Goal: Task Accomplishment & Management: Manage account settings

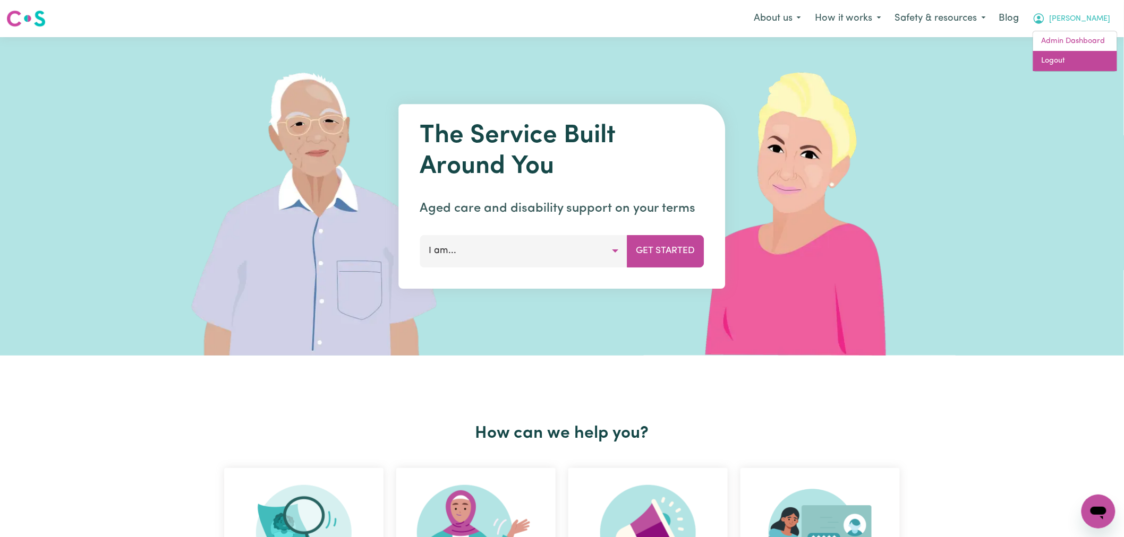
click at [1070, 61] on link "Logout" at bounding box center [1075, 61] width 84 height 20
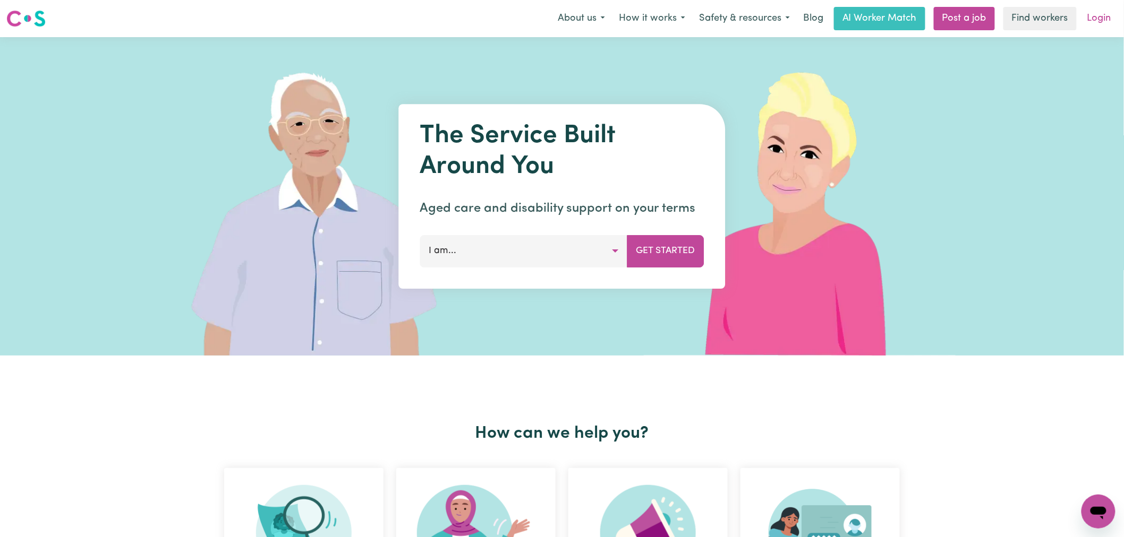
click at [1091, 28] on link "Login" at bounding box center [1099, 18] width 37 height 23
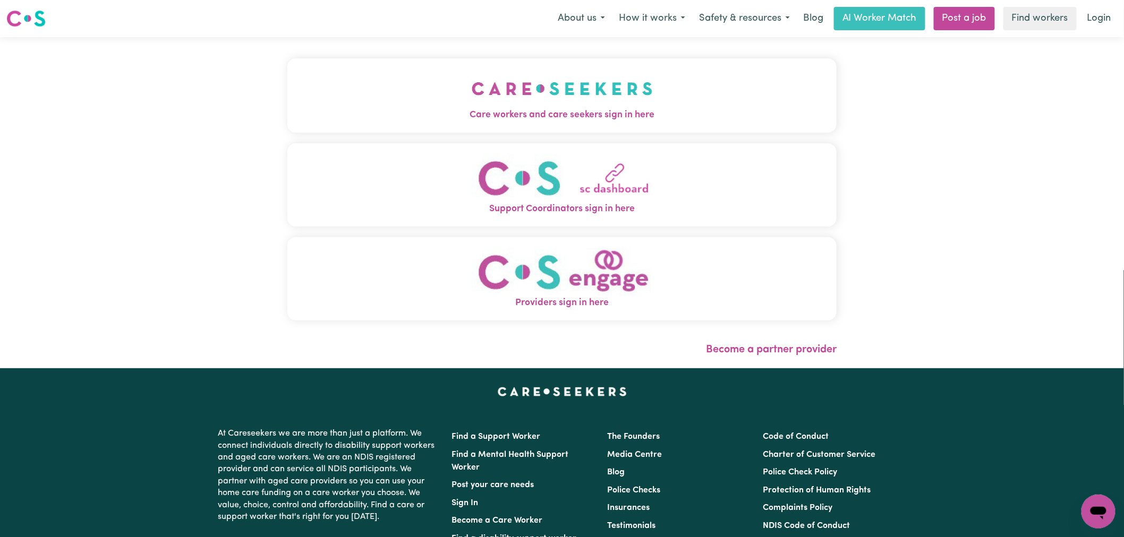
click at [550, 82] on div "Care workers and care seekers sign in here Support Coordinators sign in here Pr…" at bounding box center [561, 194] width 549 height 273
click at [491, 113] on span "Care workers and care seekers sign in here" at bounding box center [561, 115] width 549 height 14
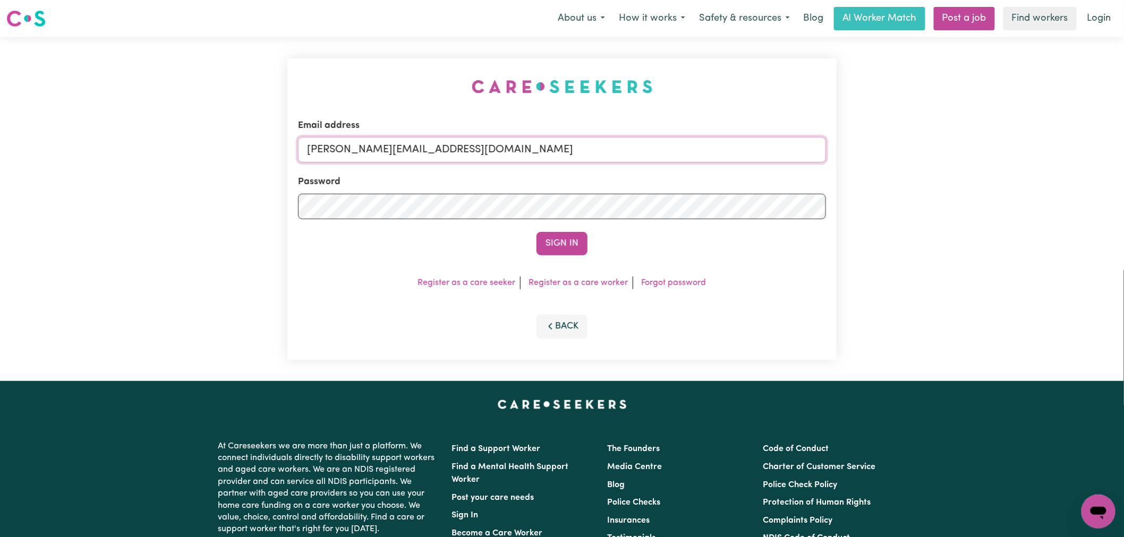
click at [473, 155] on input "[PERSON_NAME][EMAIL_ADDRESS][DOMAIN_NAME]" at bounding box center [562, 149] width 528 height 25
drag, startPoint x: 569, startPoint y: 158, endPoint x: 360, endPoint y: 141, distance: 209.9
click at [360, 141] on input "[EMAIL_ADDRESS][DOMAIN_NAME]" at bounding box center [562, 149] width 528 height 25
click at [349, 148] on input "[EMAIL_ADDRESS][DOMAIN_NAME]" at bounding box center [562, 149] width 528 height 25
click at [353, 153] on input "[EMAIL_ADDRESS][DOMAIN_NAME]" at bounding box center [562, 149] width 528 height 25
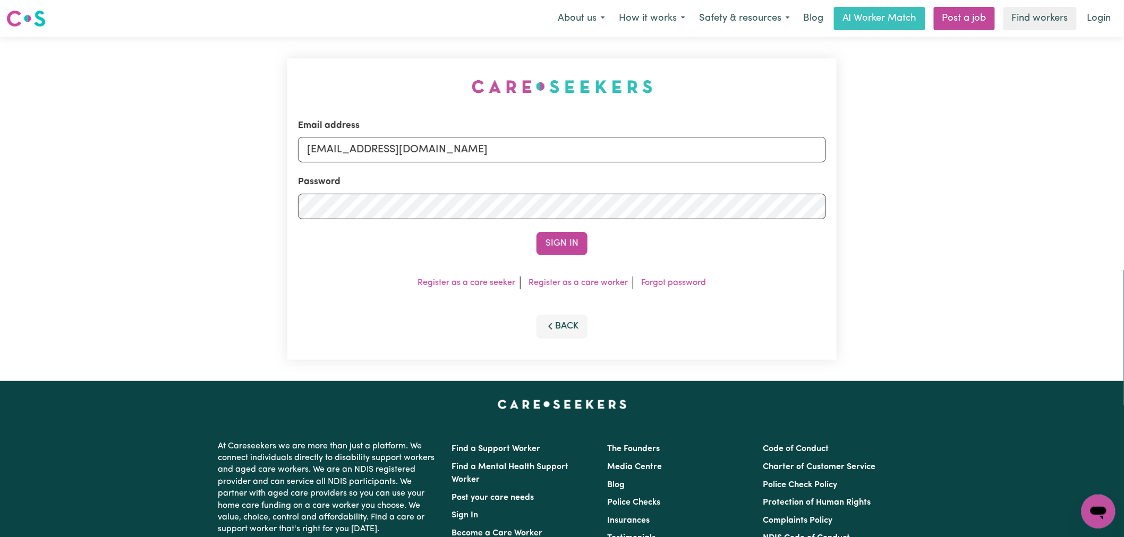
type input "[EMAIL_ADDRESS][DOMAIN_NAME]"
click at [536, 232] on button "Sign In" at bounding box center [561, 243] width 51 height 23
